Goal: Find specific page/section: Find specific page/section

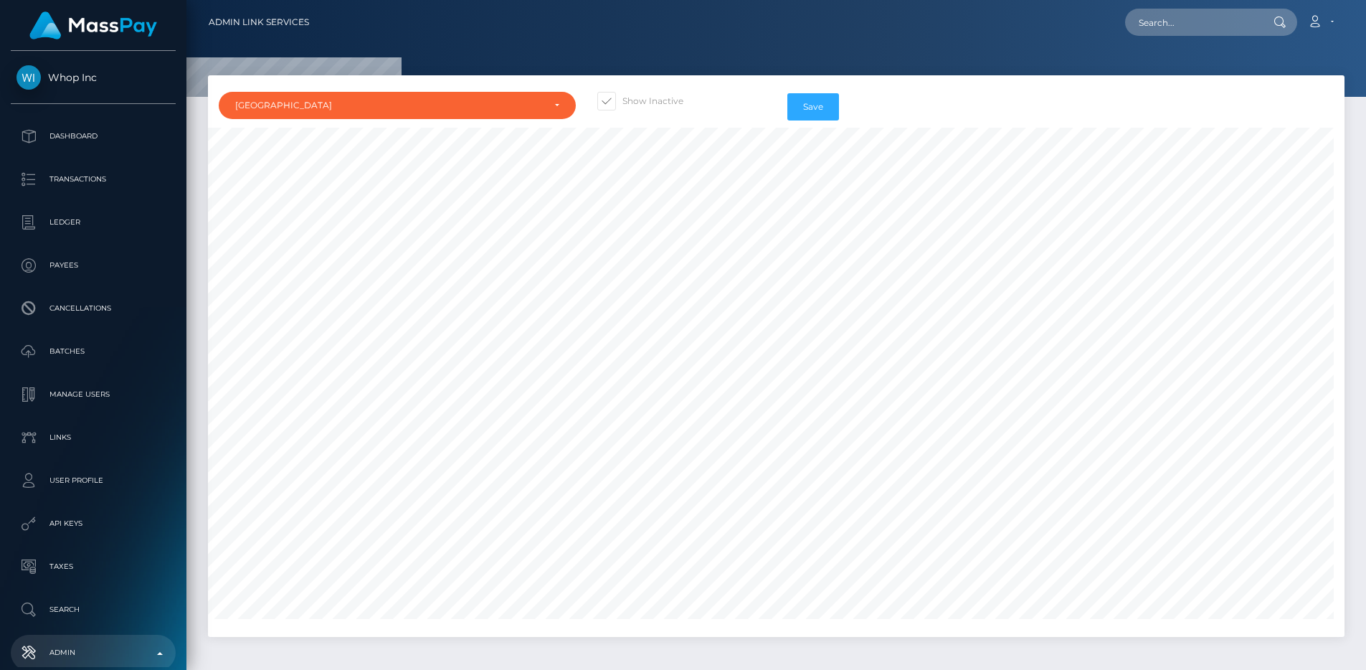
select select "BR"
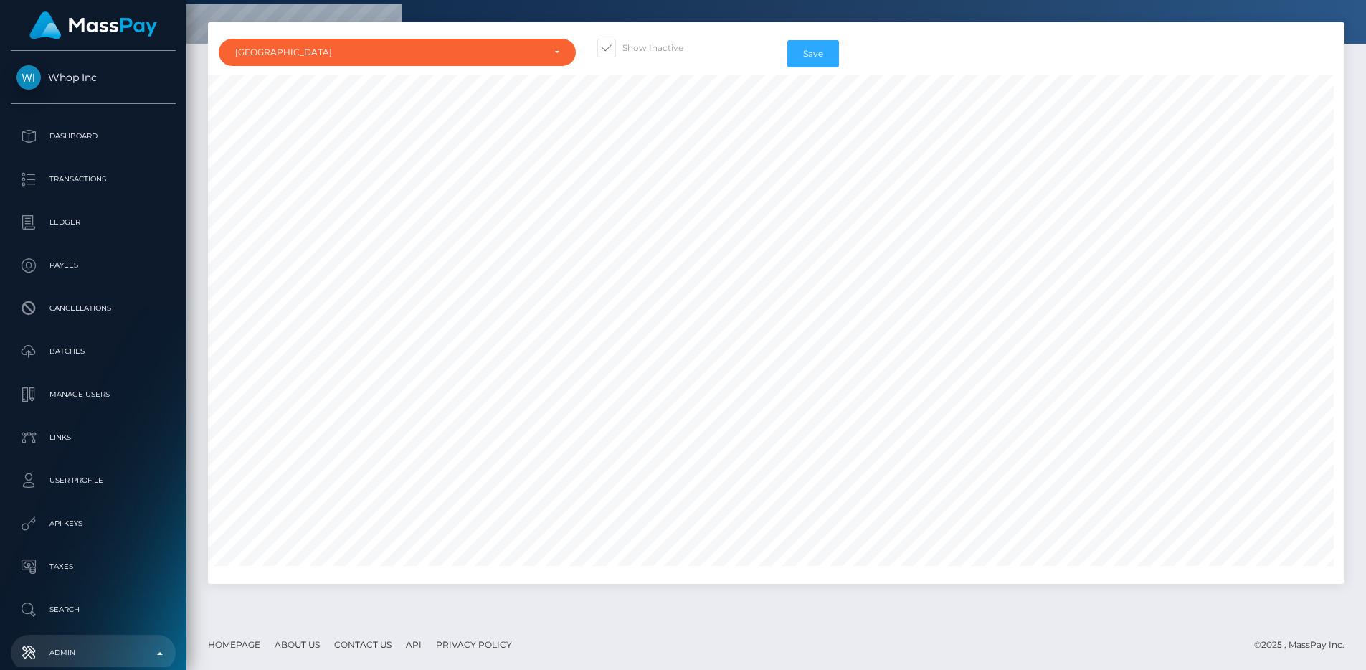
scroll to position [17588, 0]
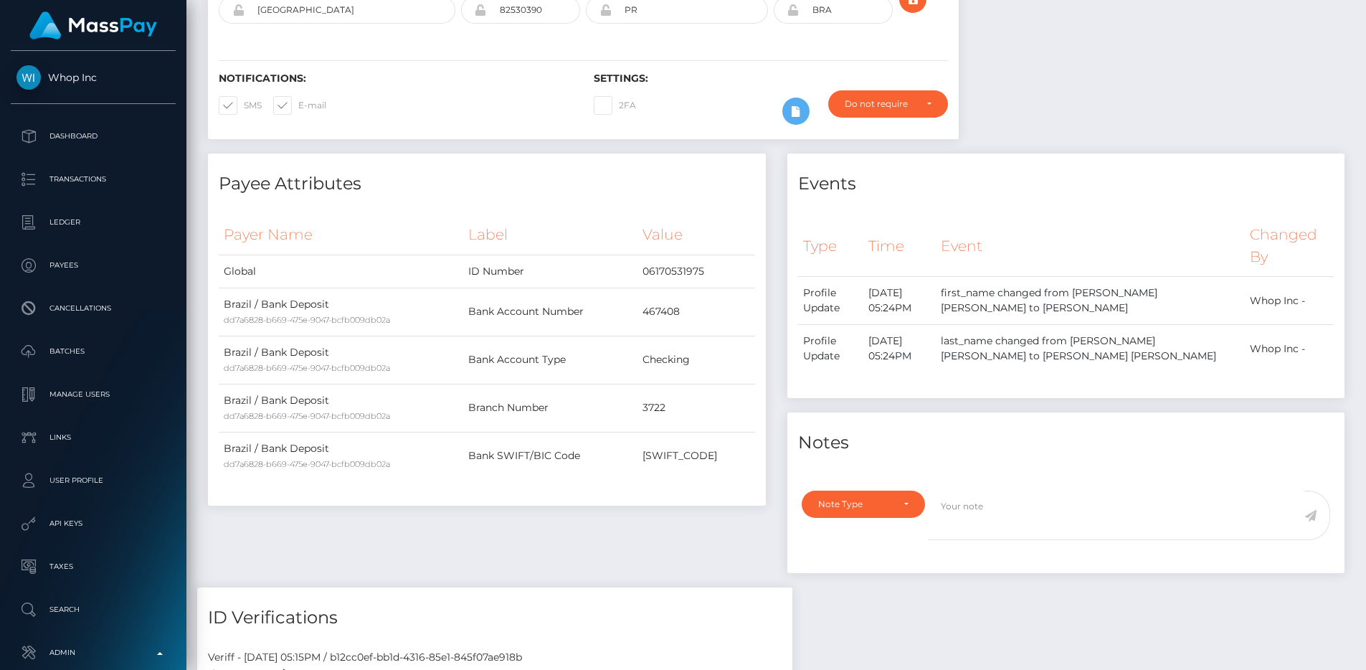
scroll to position [172, 365]
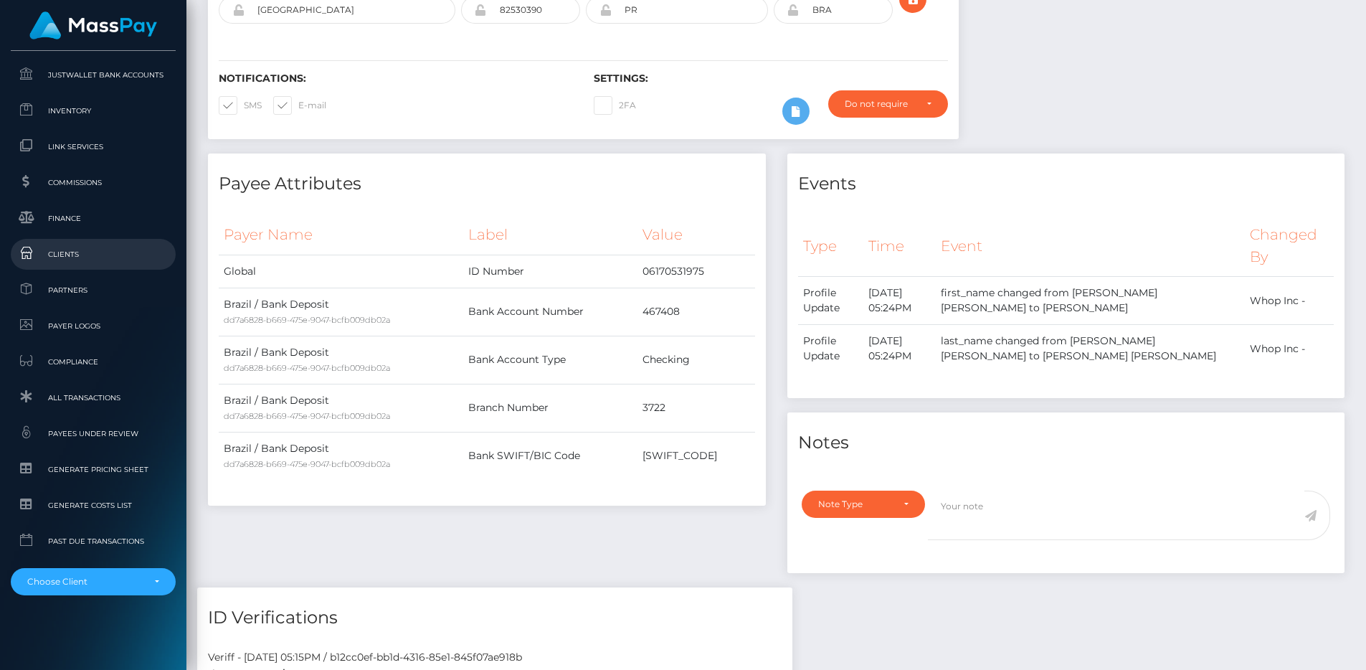
click at [80, 261] on span "Clients" at bounding box center [92, 254] width 153 height 16
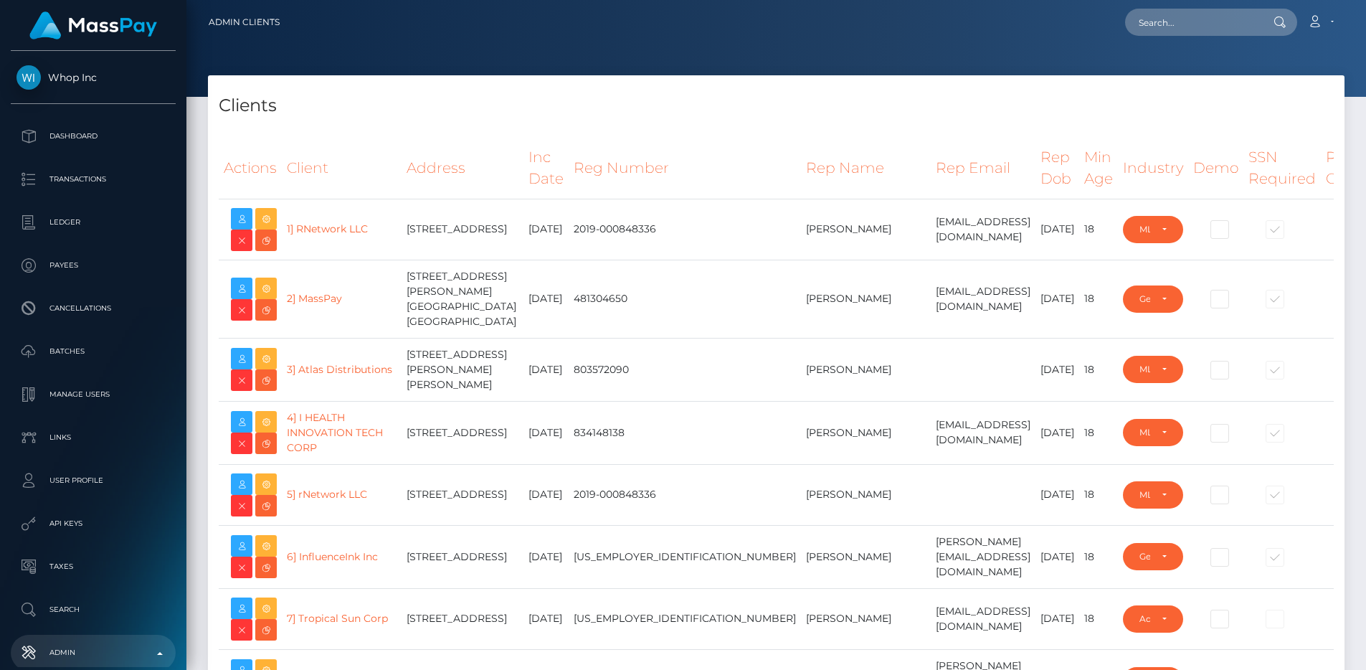
select select "223"
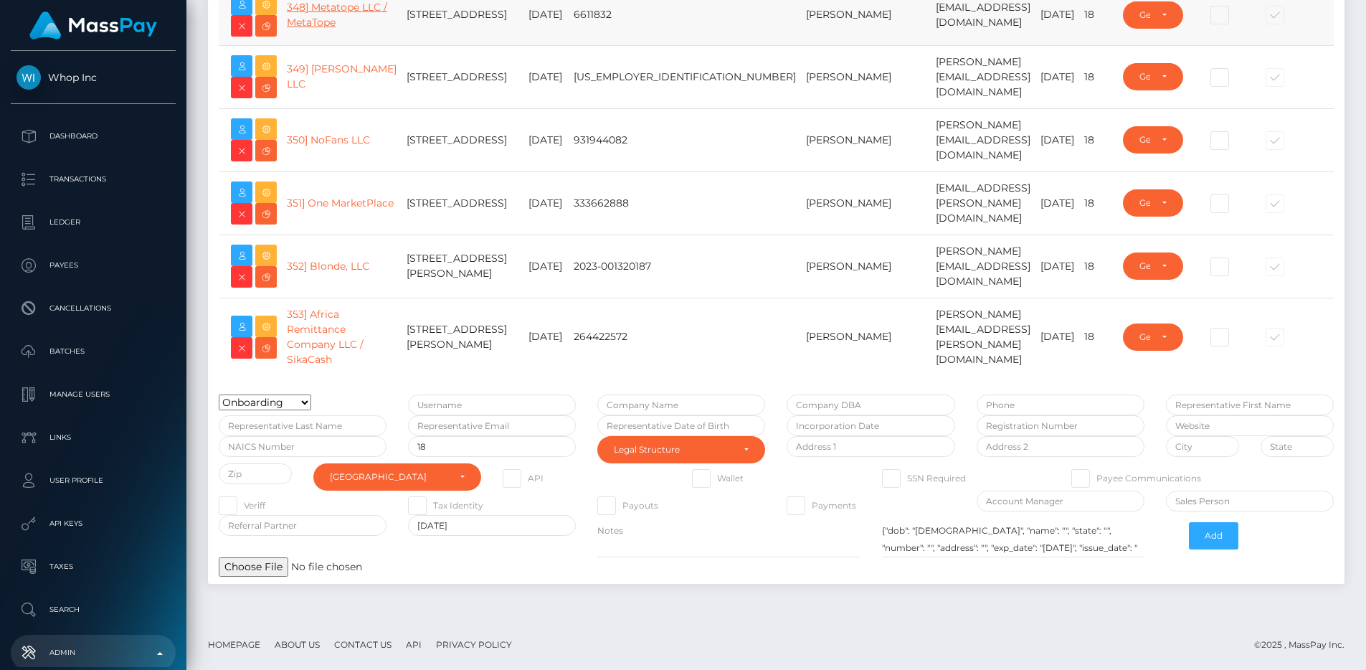
type input "egblue"
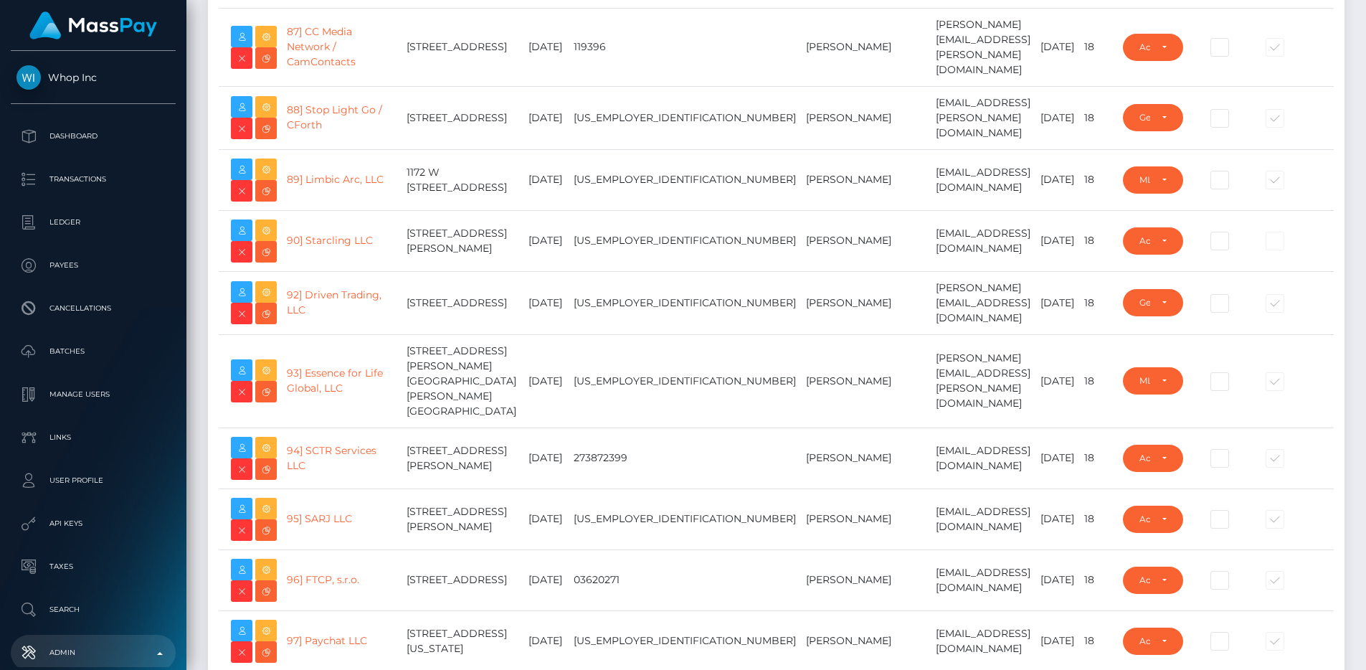
scroll to position [0, 0]
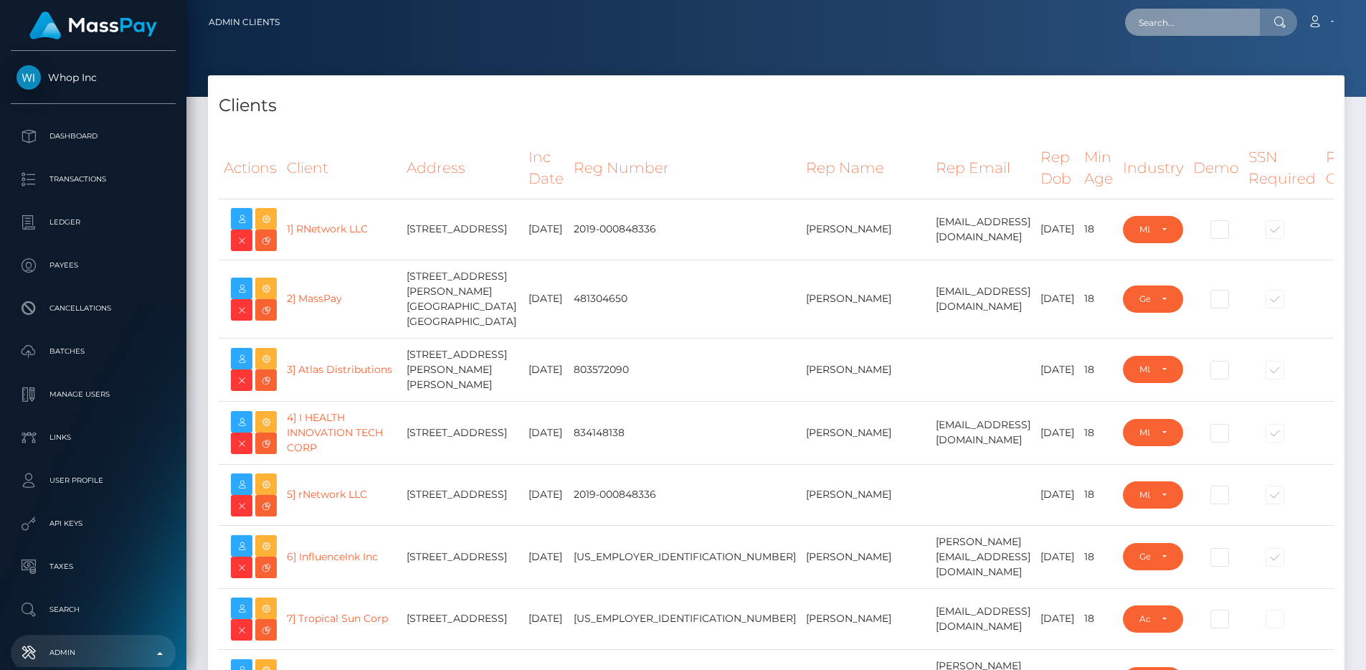
click at [1215, 27] on input "text" at bounding box center [1192, 22] width 135 height 27
paste input "pout_VTyErwLrj6qDq"
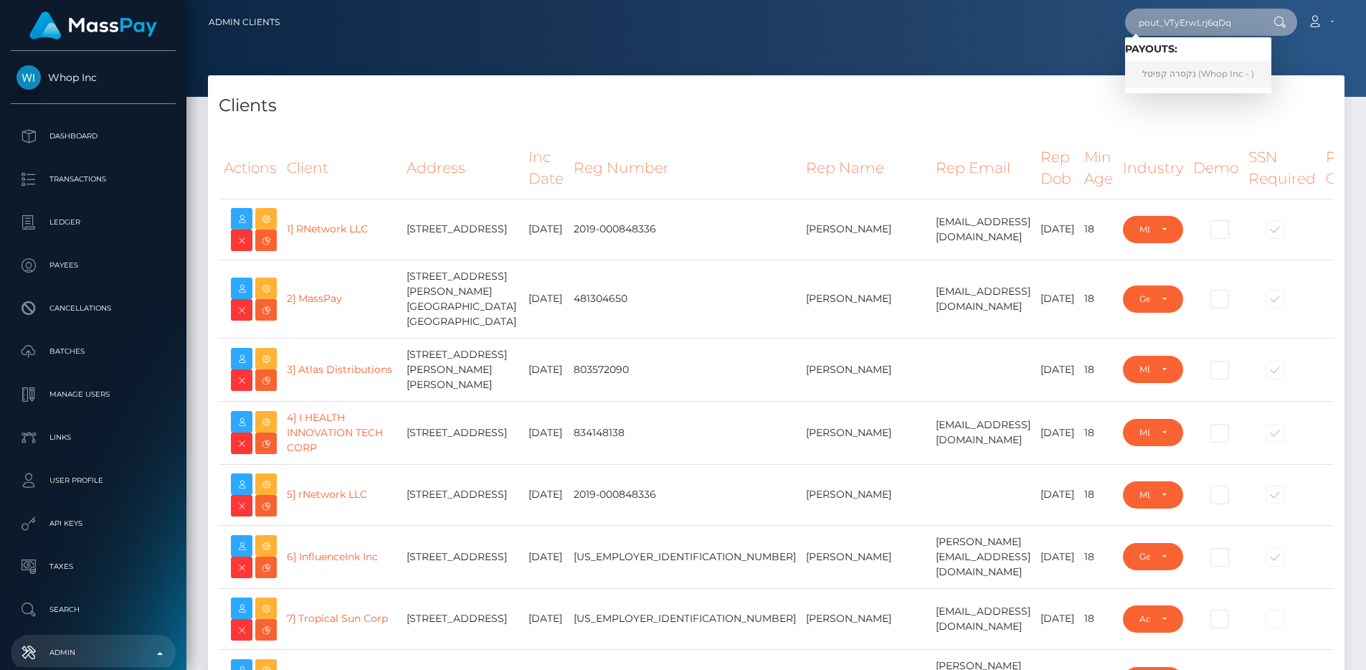
type input "pout_VTyErwLrj6qDq"
click at [1173, 79] on link "נקסרה קפיטל (Whop Inc - )" at bounding box center [1198, 74] width 146 height 27
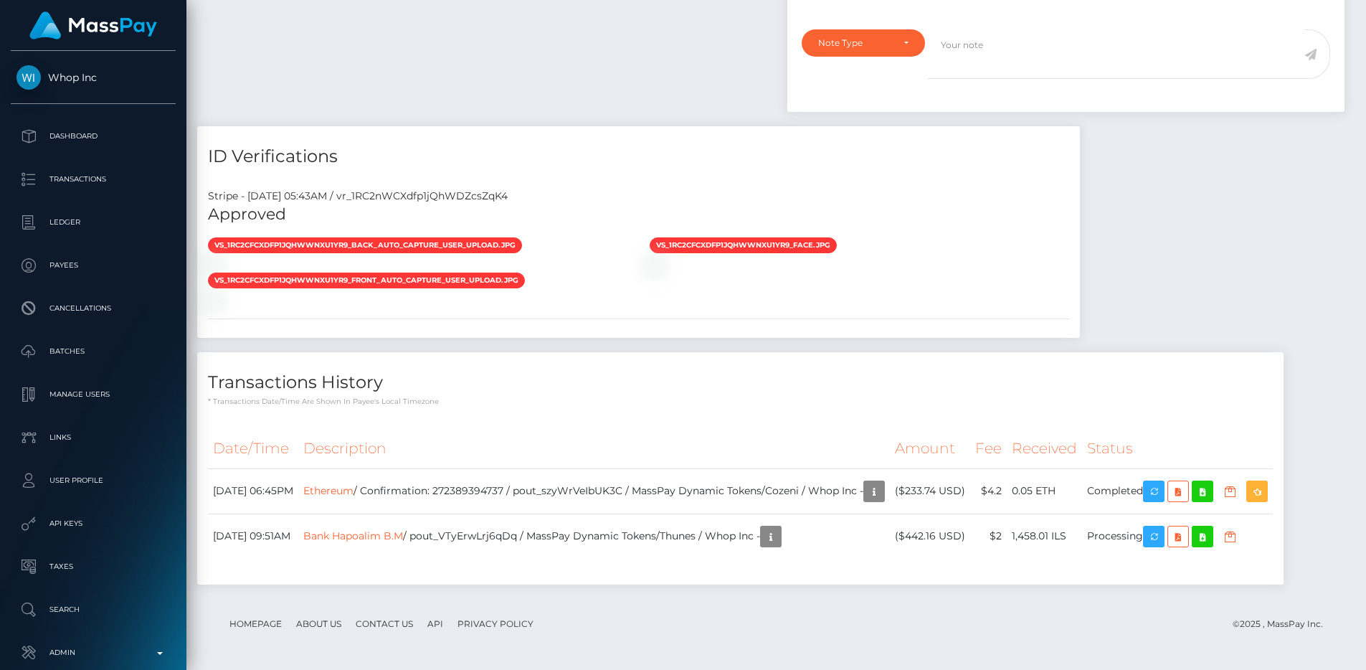
scroll to position [1080, 0]
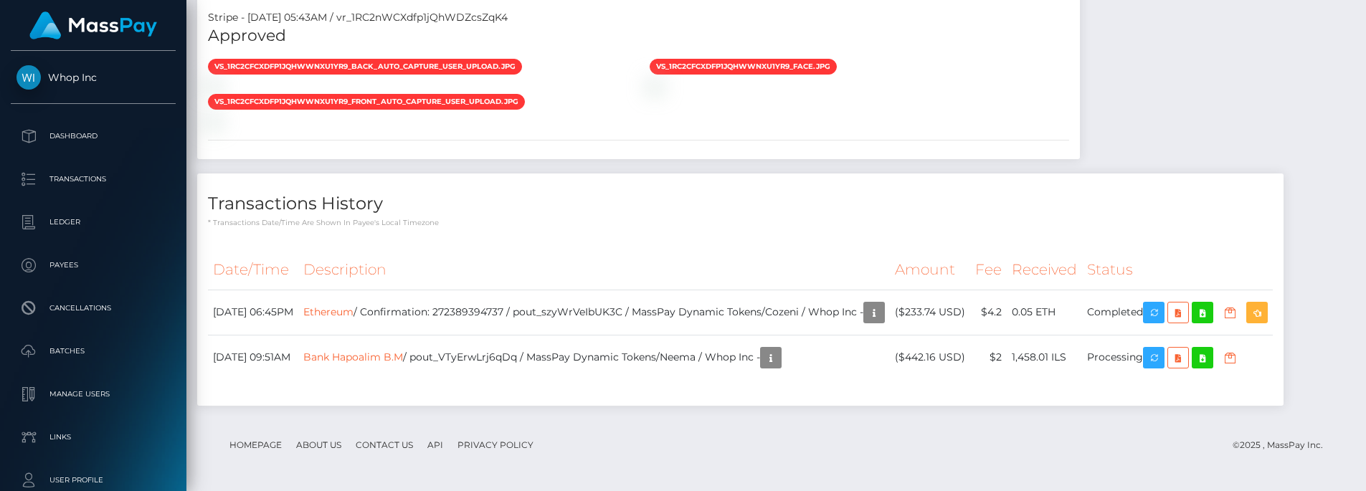
scroll to position [1293, 0]
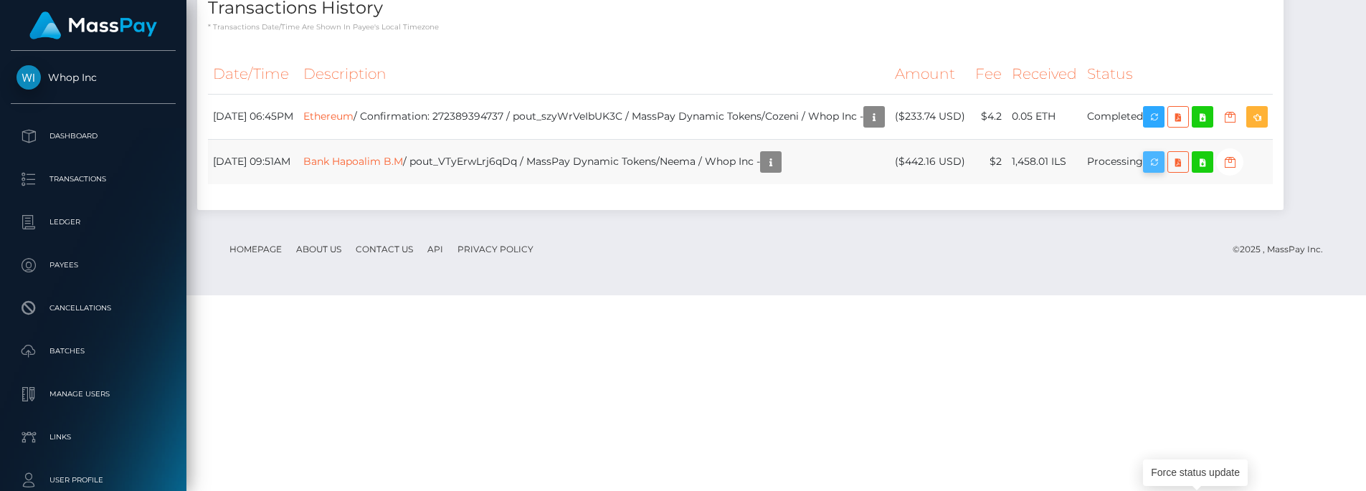
click at [1162, 171] on icon "button" at bounding box center [1153, 162] width 17 height 18
